Goal: Information Seeking & Learning: Learn about a topic

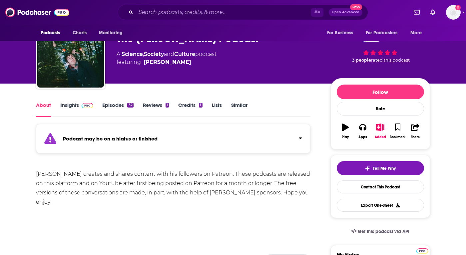
scroll to position [24, 0]
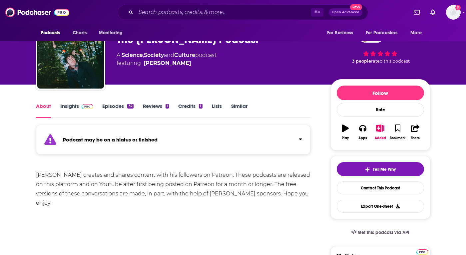
click at [113, 106] on link "Episodes 32" at bounding box center [117, 110] width 31 height 15
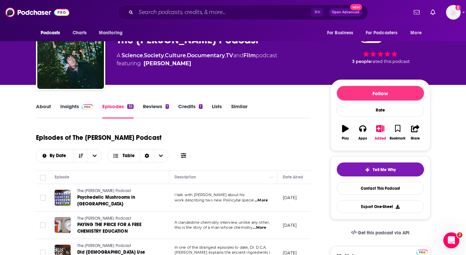
scroll to position [8, 0]
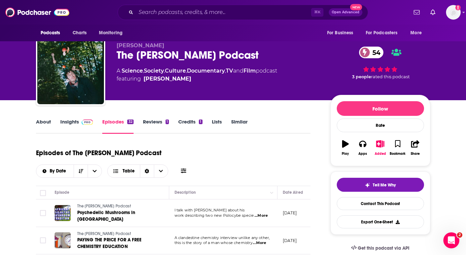
click at [73, 125] on link "Insights" at bounding box center [76, 126] width 33 height 15
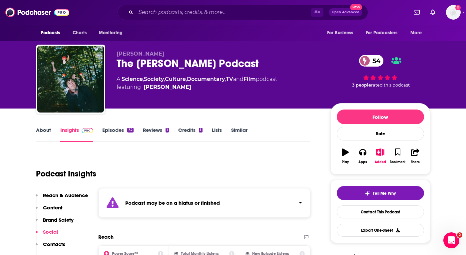
scroll to position [49, 0]
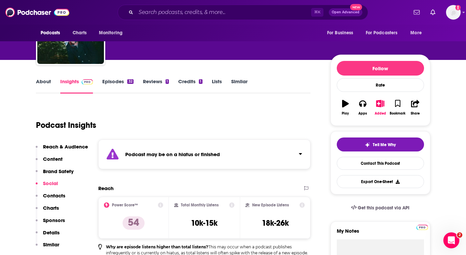
click at [113, 86] on link "Episodes 32" at bounding box center [117, 85] width 31 height 15
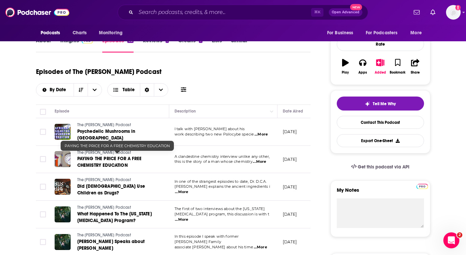
scroll to position [91, 0]
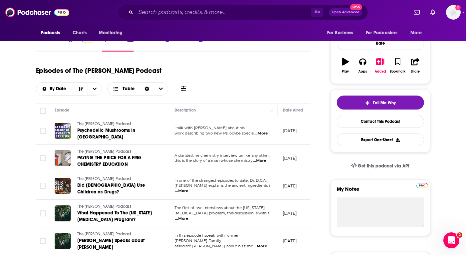
click at [260, 132] on span "...More" at bounding box center [261, 133] width 13 height 5
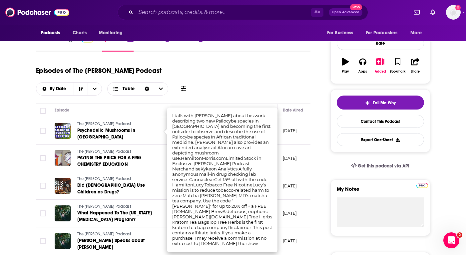
click at [264, 84] on div "Episodes of The [PERSON_NAME] Podcast By Date Table" at bounding box center [173, 78] width 275 height 33
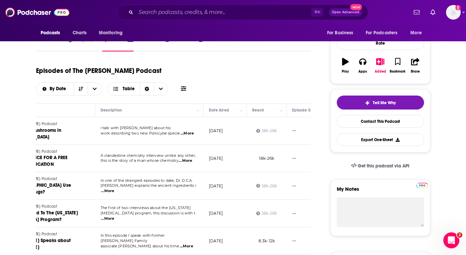
scroll to position [0, 0]
